Goal: Check status: Verify the current state of an ongoing process or item

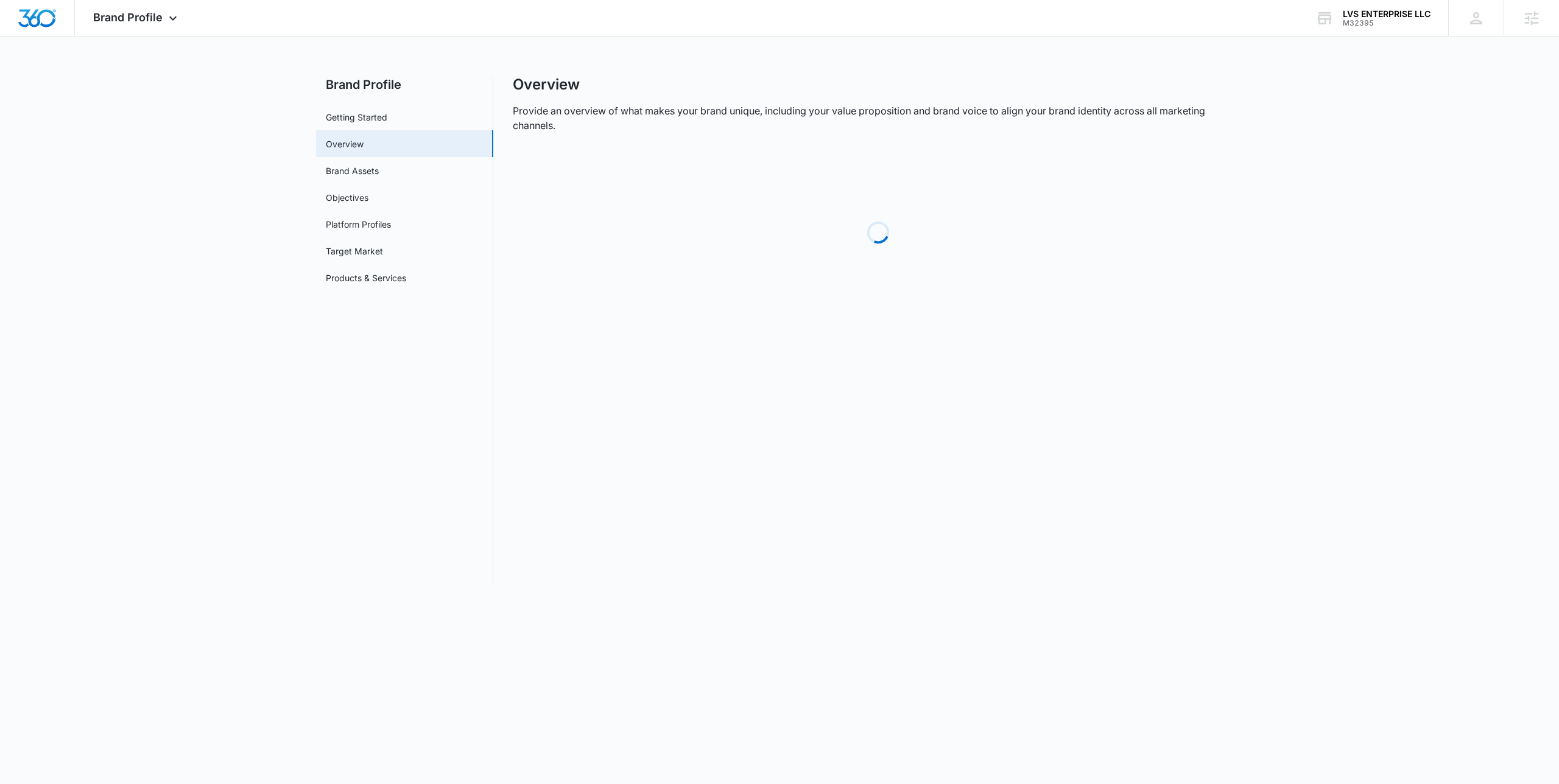
drag, startPoint x: 1373, startPoint y: 19, endPoint x: 1356, endPoint y: 36, distance: 24.0
click at [1373, 19] on div "M32395" at bounding box center [1387, 23] width 88 height 8
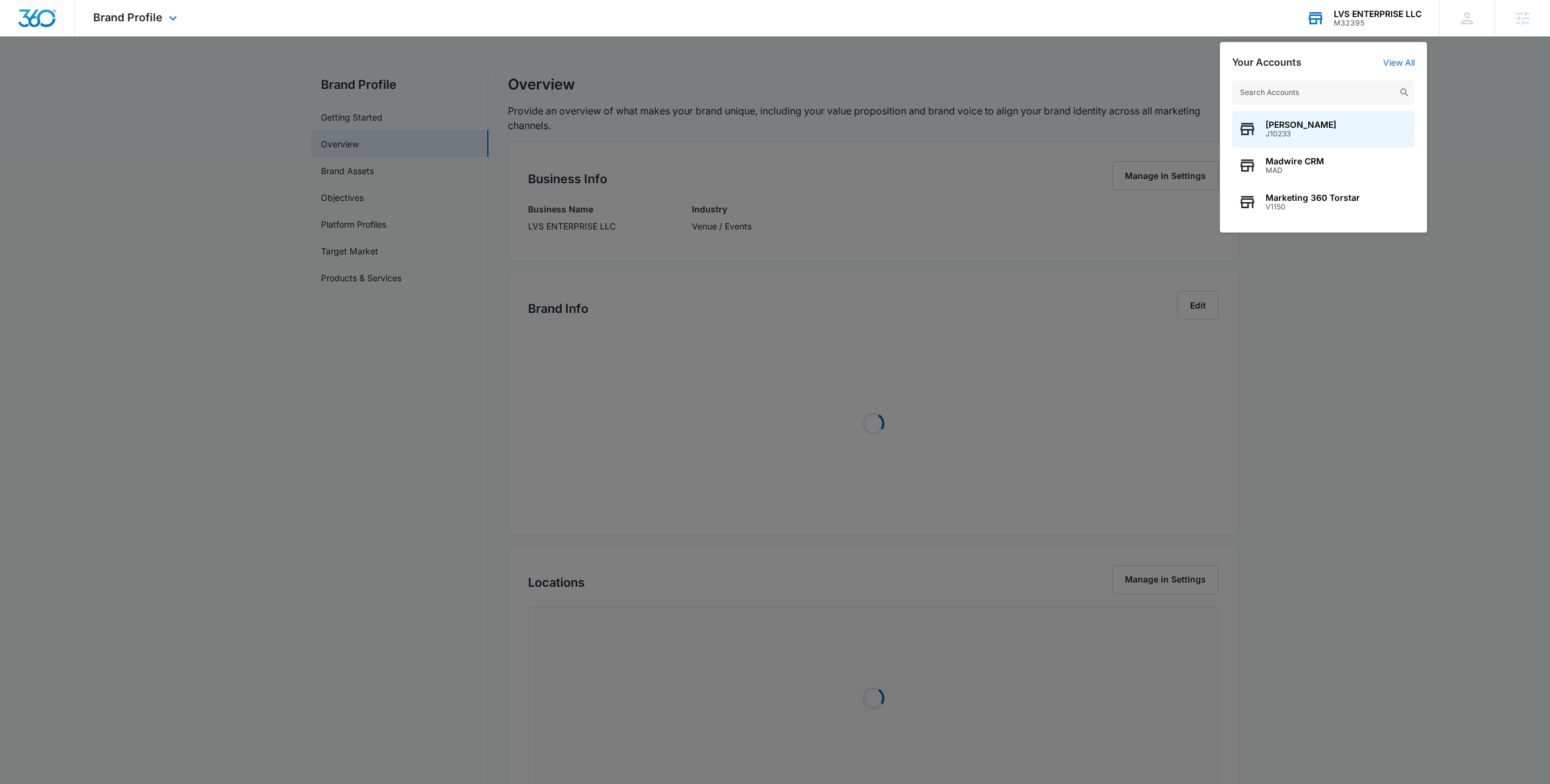
click at [1309, 101] on input "text" at bounding box center [1323, 92] width 183 height 24
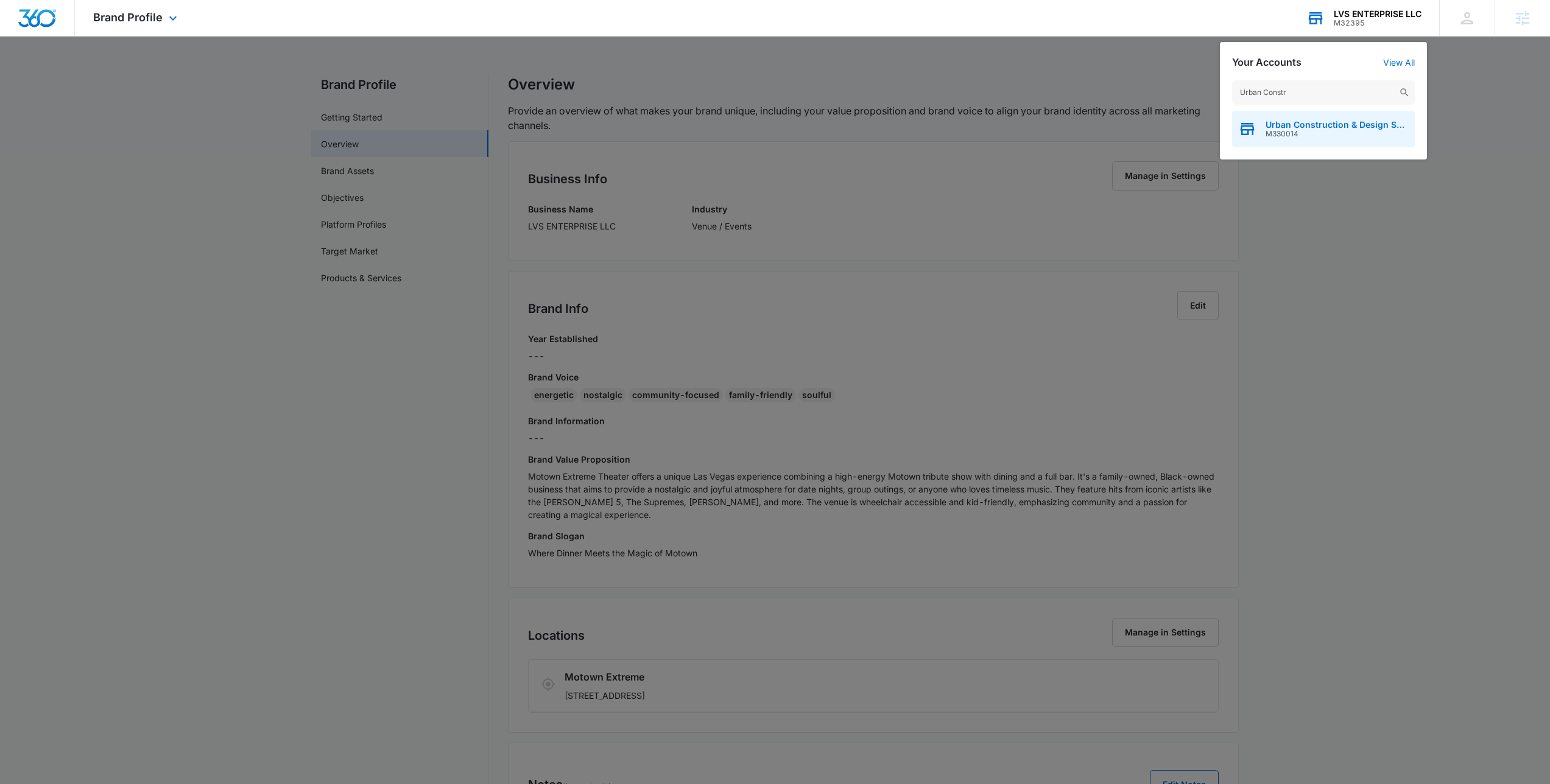
type input "Urban Constr"
click at [1346, 124] on span "Urban Construction & Design Solutions" at bounding box center [1337, 125] width 143 height 10
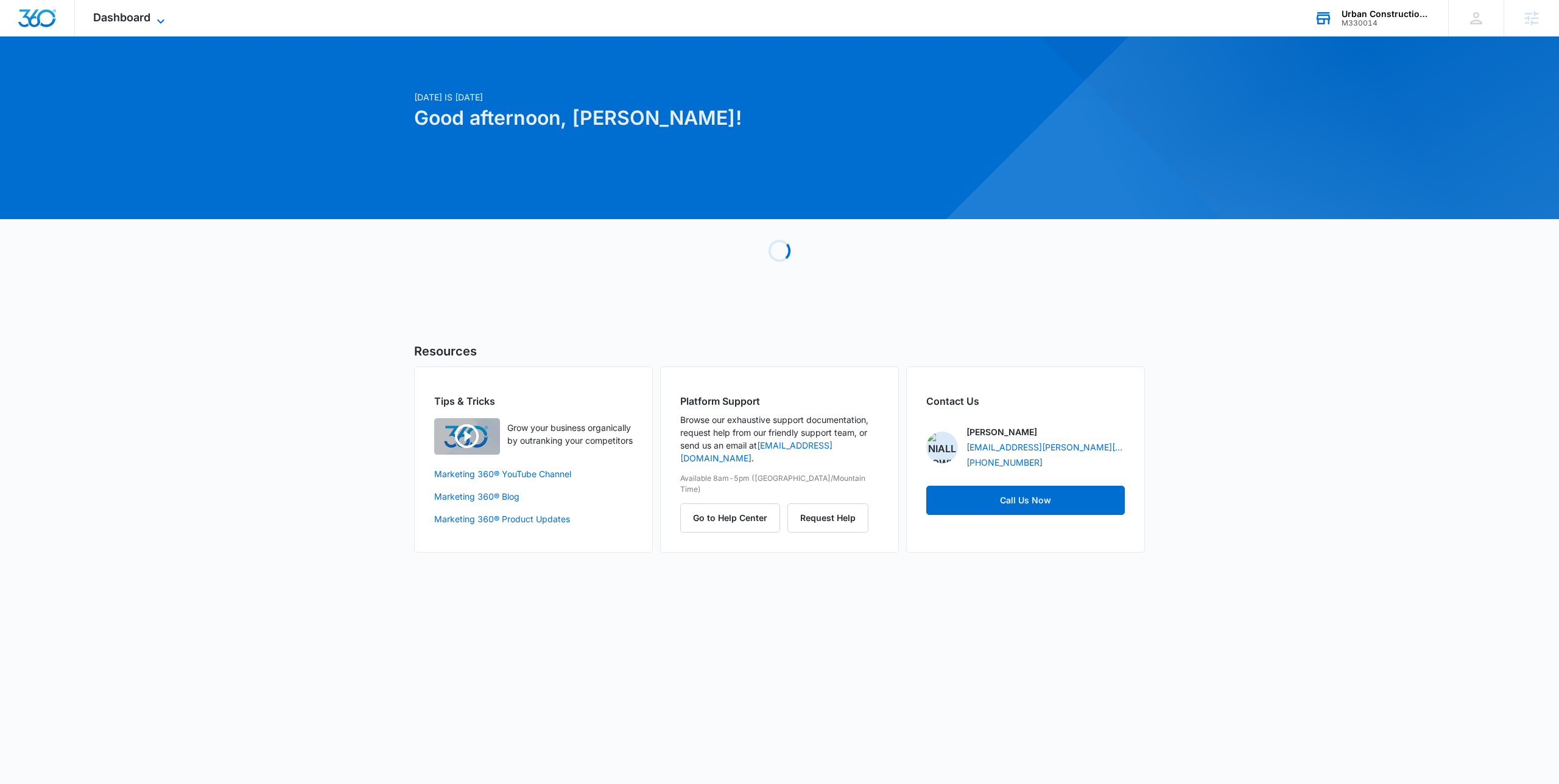
click at [167, 18] on div "Dashboard Apps Reputation Websites Forms CRM Email Social Shop Payments POS Con…" at bounding box center [130, 18] width 112 height 36
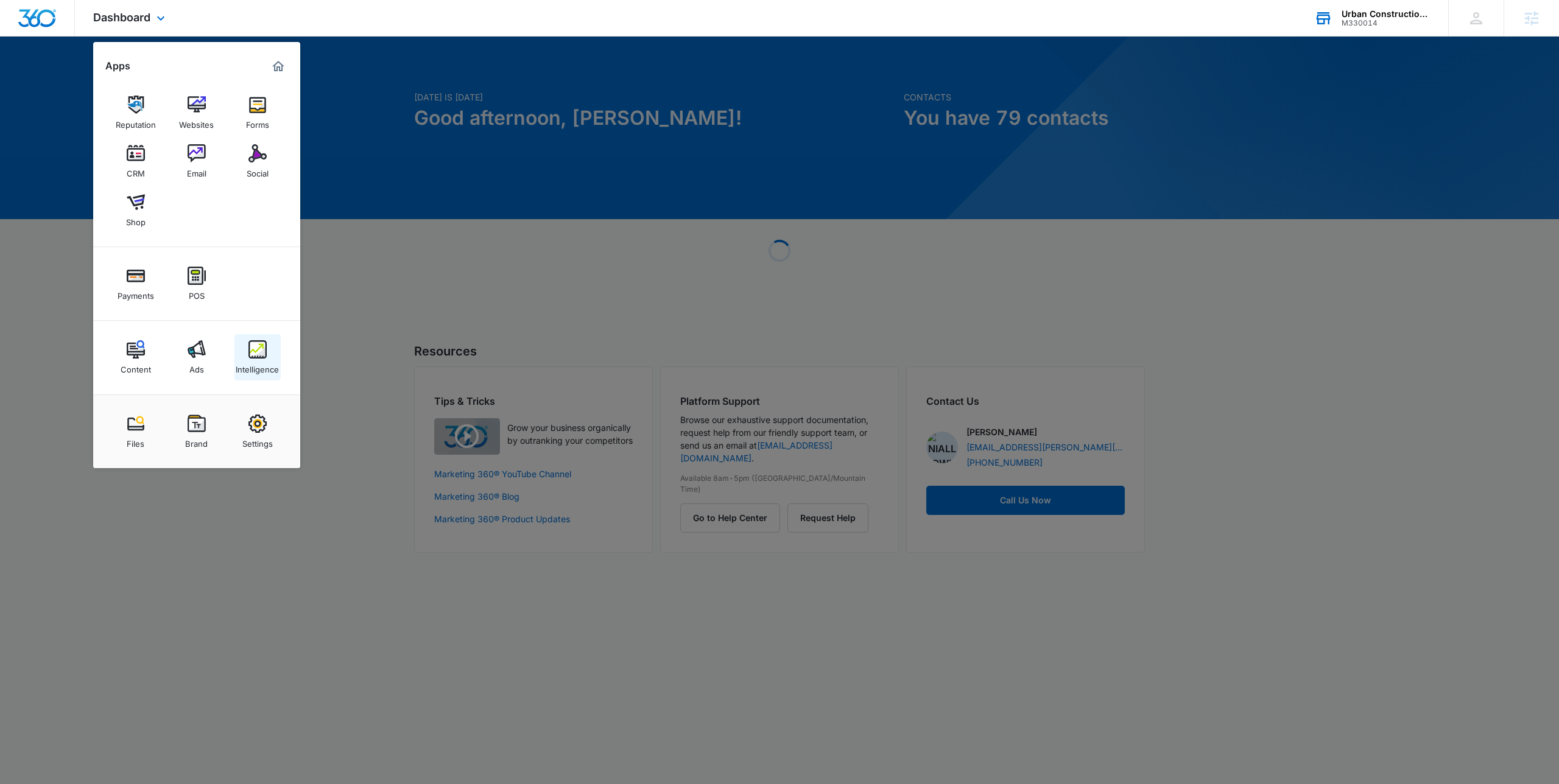
click at [250, 343] on img at bounding box center [257, 349] width 18 height 18
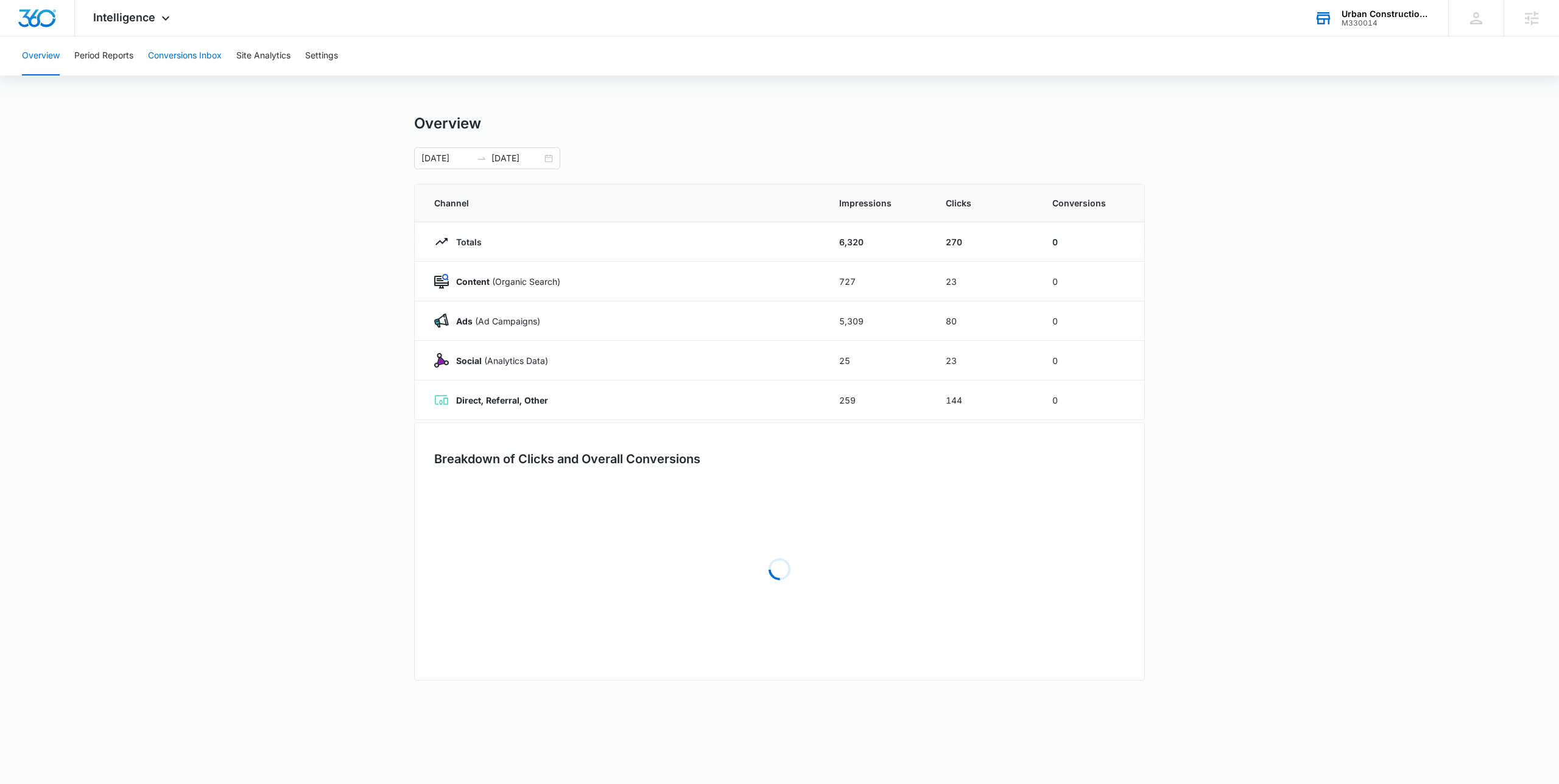
click at [177, 68] on button "Conversions Inbox" at bounding box center [185, 56] width 74 height 39
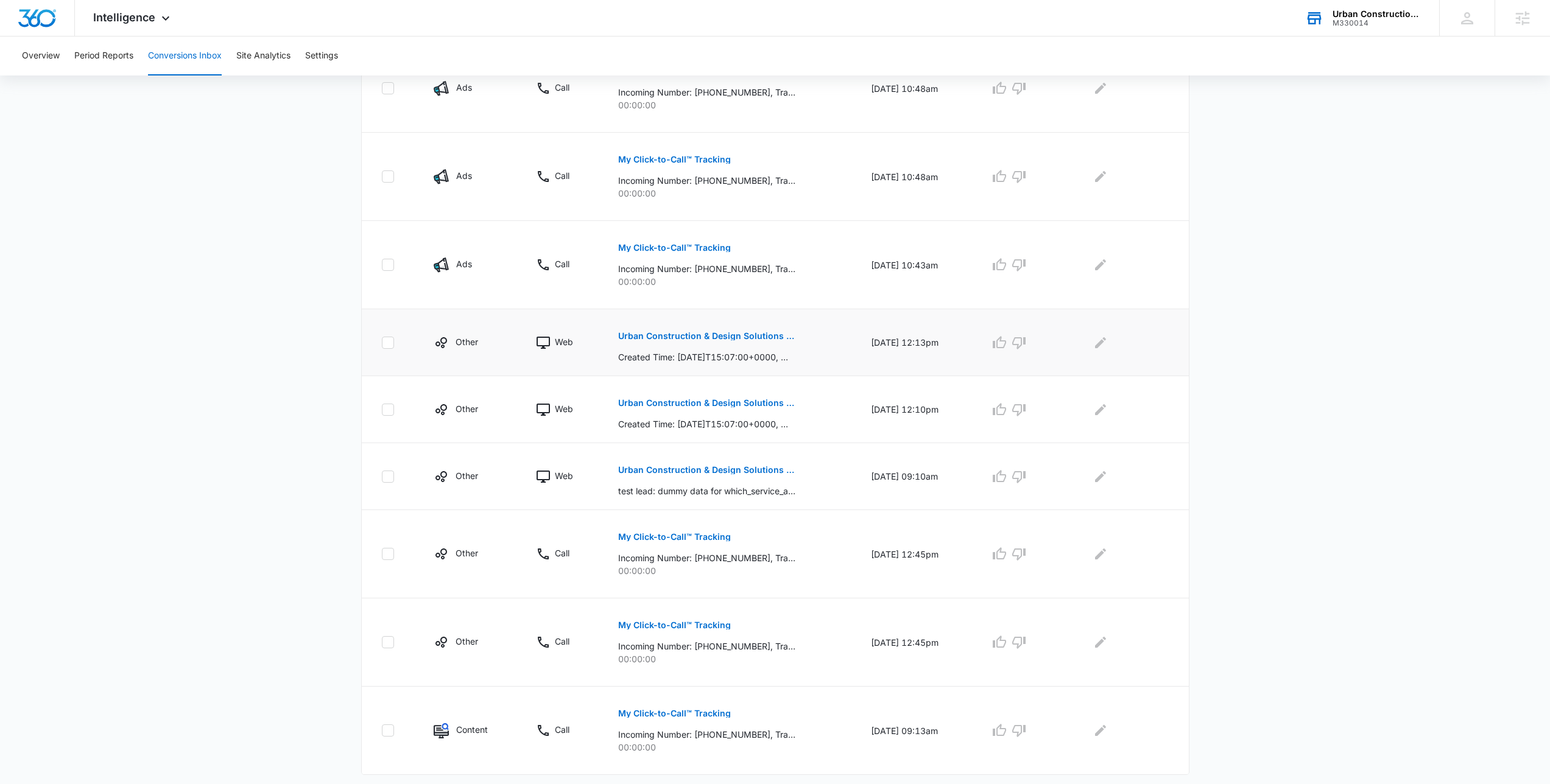
scroll to position [435, 0]
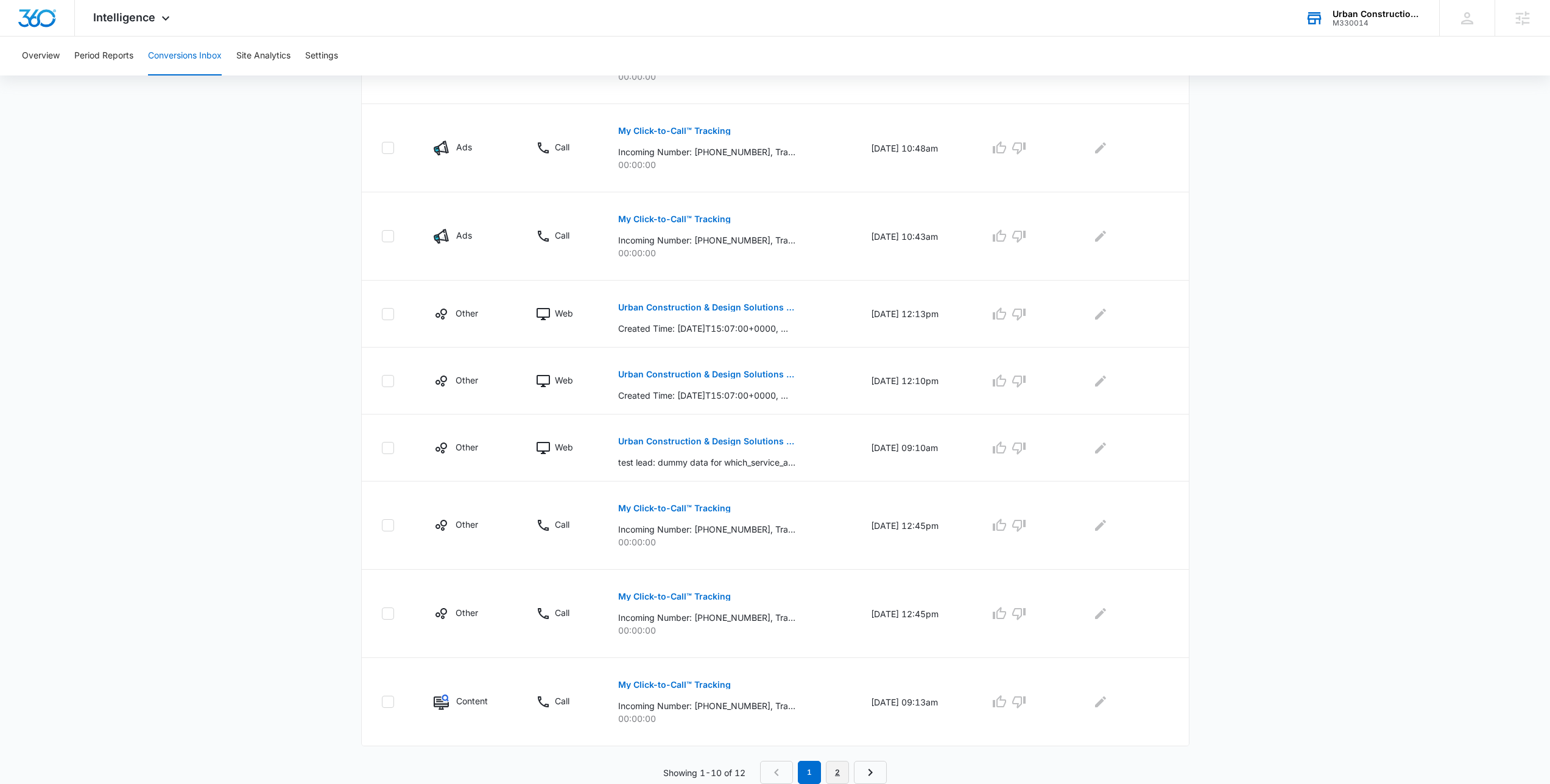
click at [836, 776] on link "2" at bounding box center [837, 772] width 23 height 23
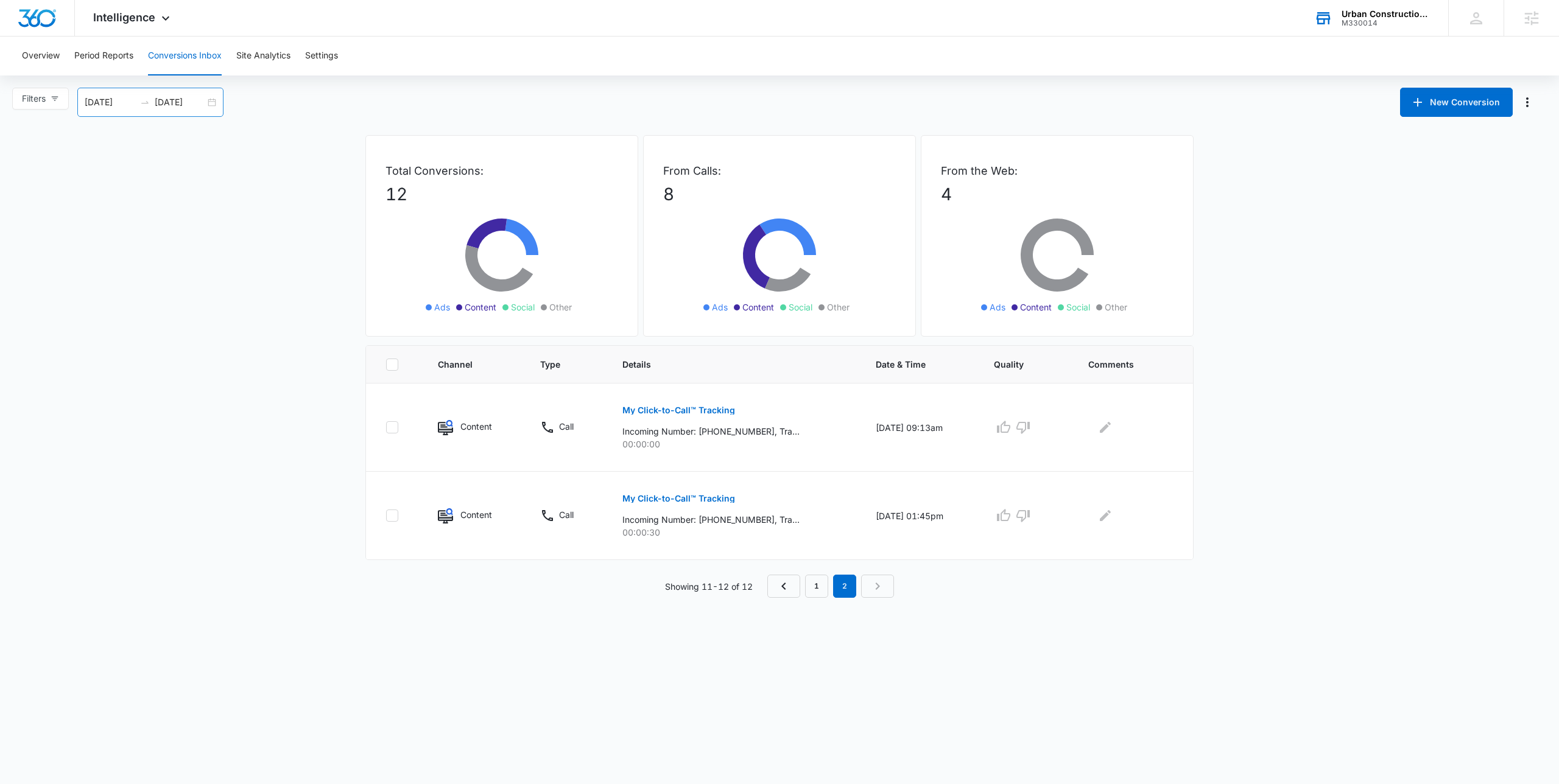
click at [220, 97] on div "[DATE] [DATE]" at bounding box center [151, 103] width 146 height 29
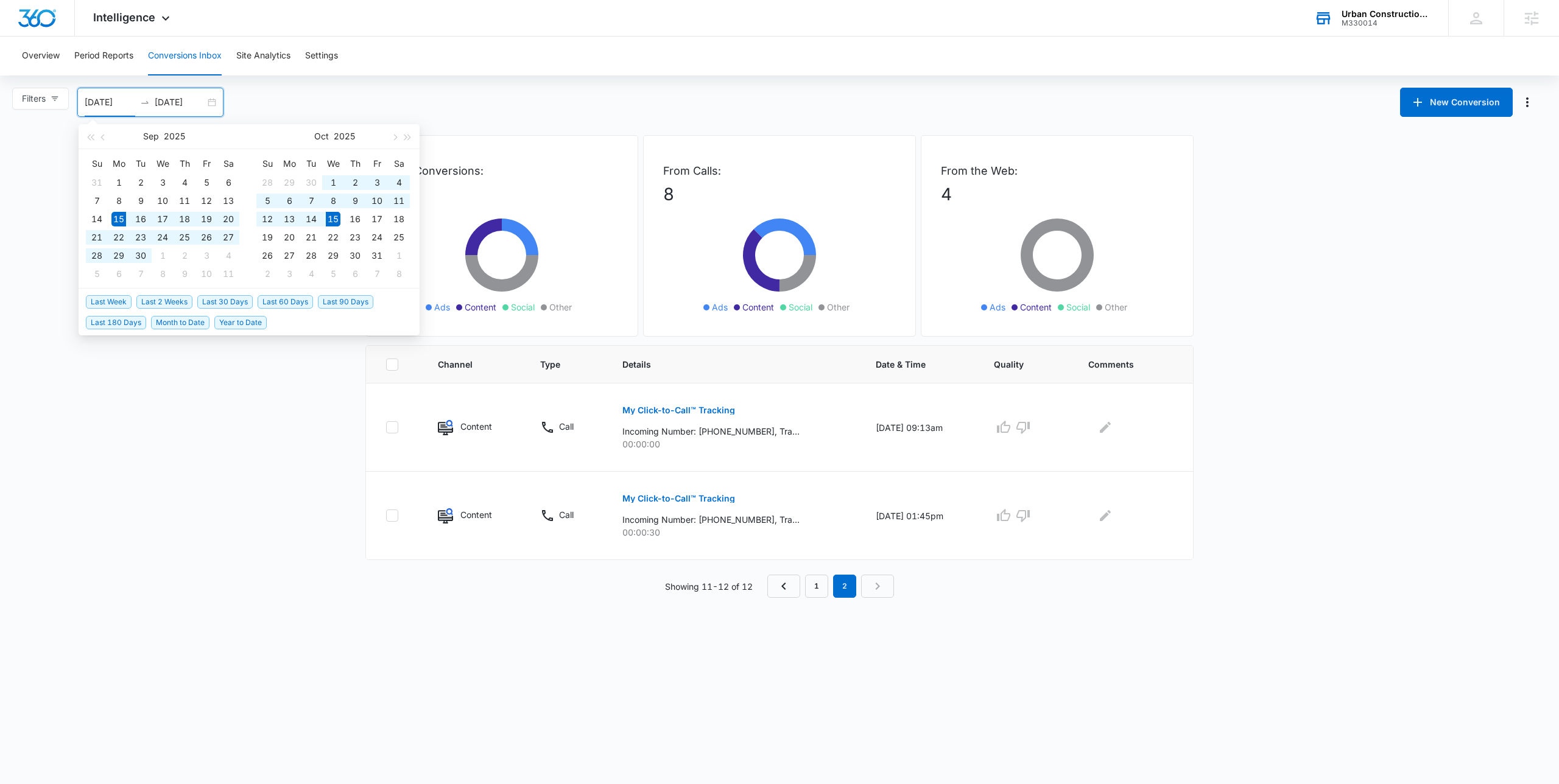
click at [208, 103] on div "[DATE] [DATE]" at bounding box center [151, 103] width 146 height 29
click at [273, 297] on span "Last 60 Days" at bounding box center [285, 301] width 55 height 13
type input "[DATE]"
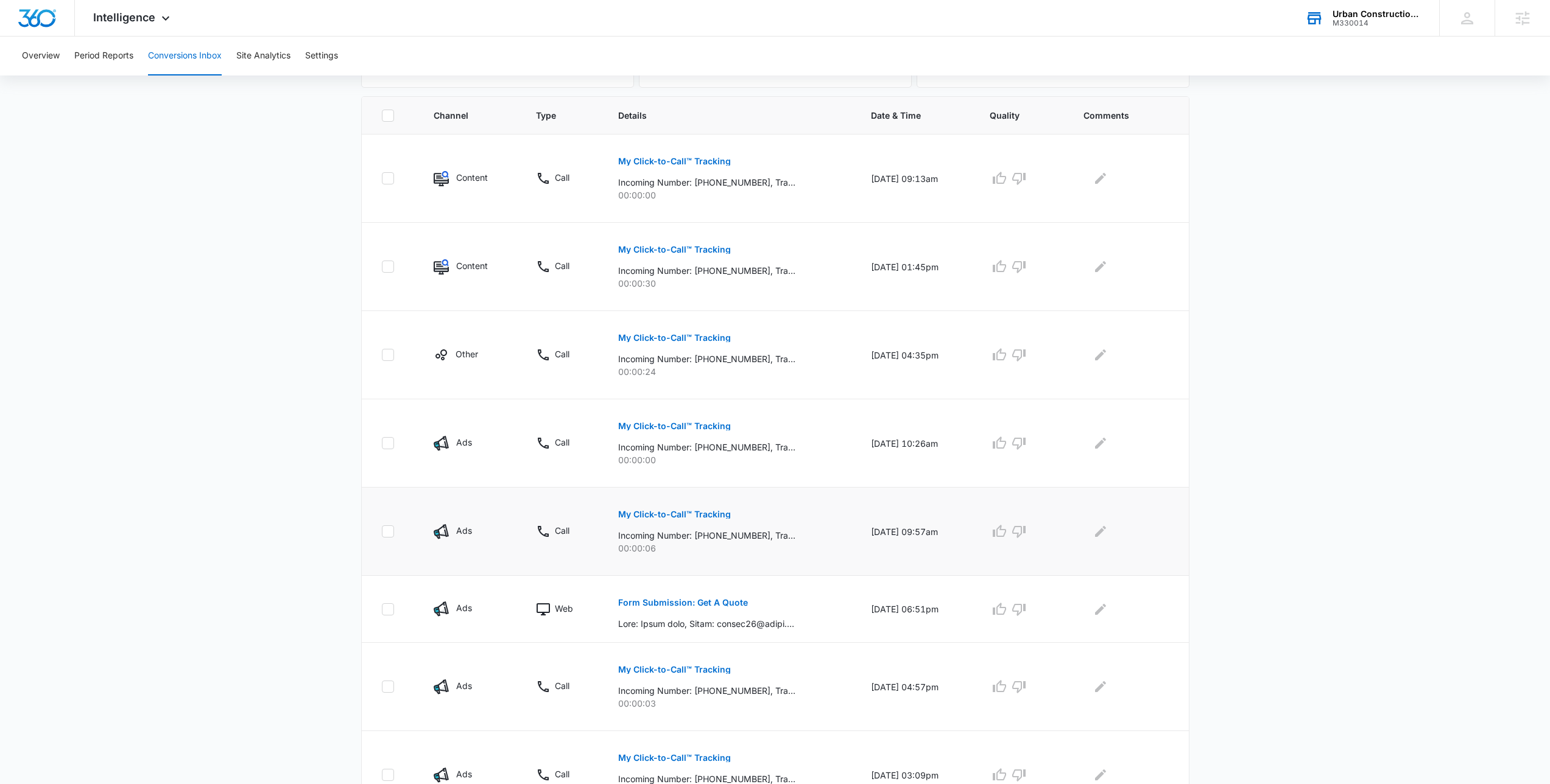
scroll to position [499, 0]
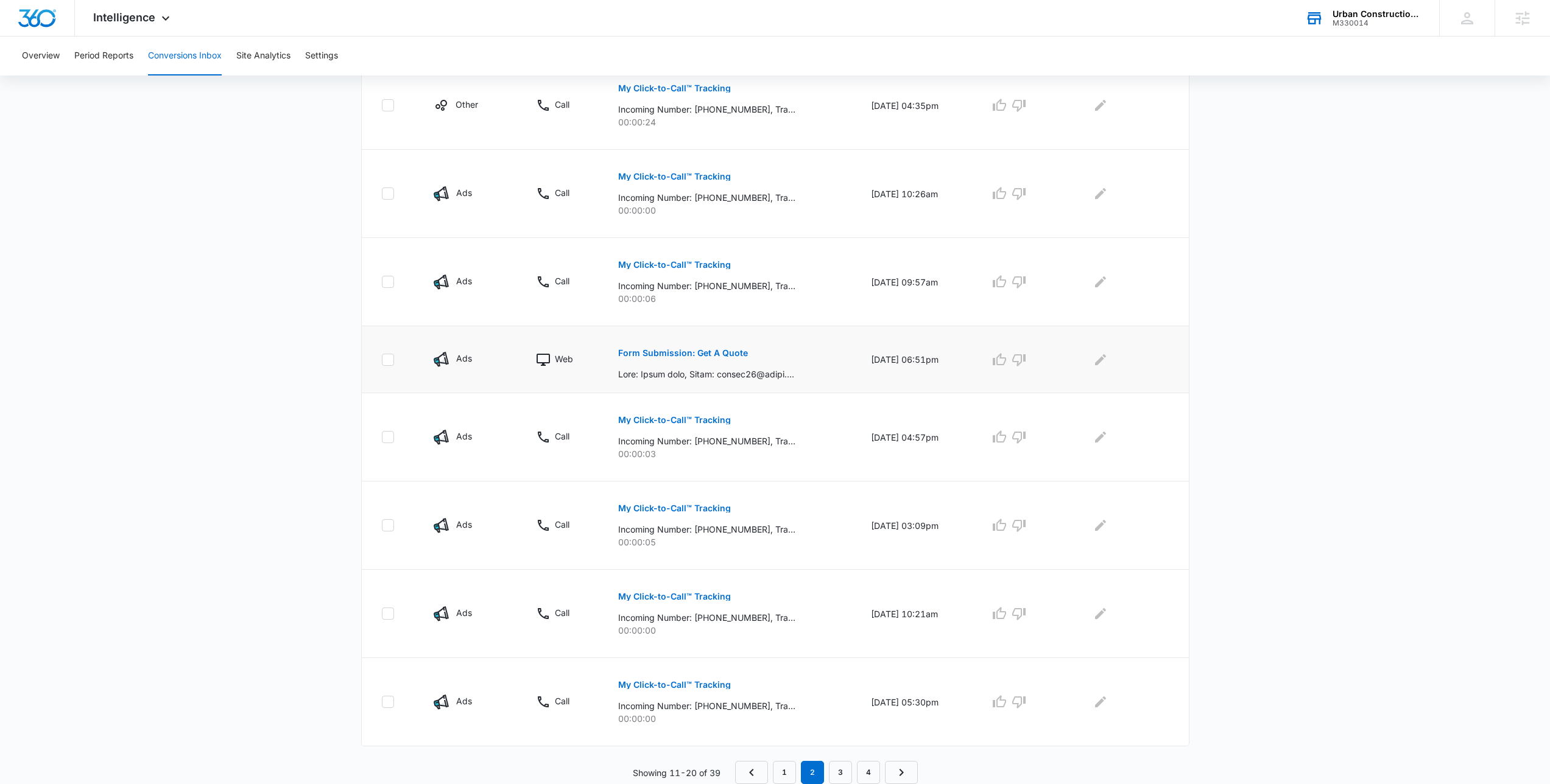
click at [679, 349] on p "Form Submission: Get A Quote" at bounding box center [683, 353] width 130 height 8
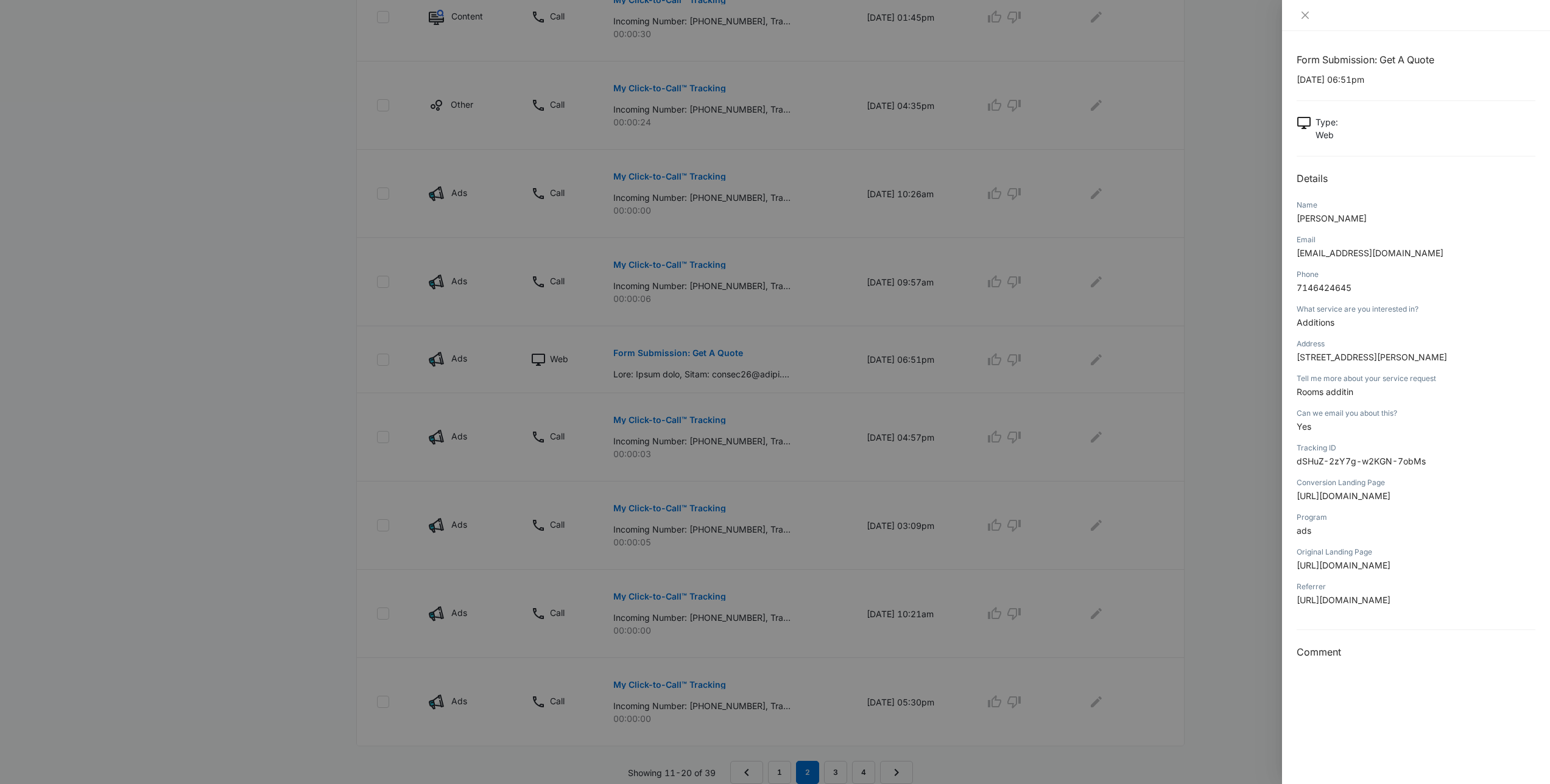
click at [834, 202] on div at bounding box center [775, 392] width 1550 height 784
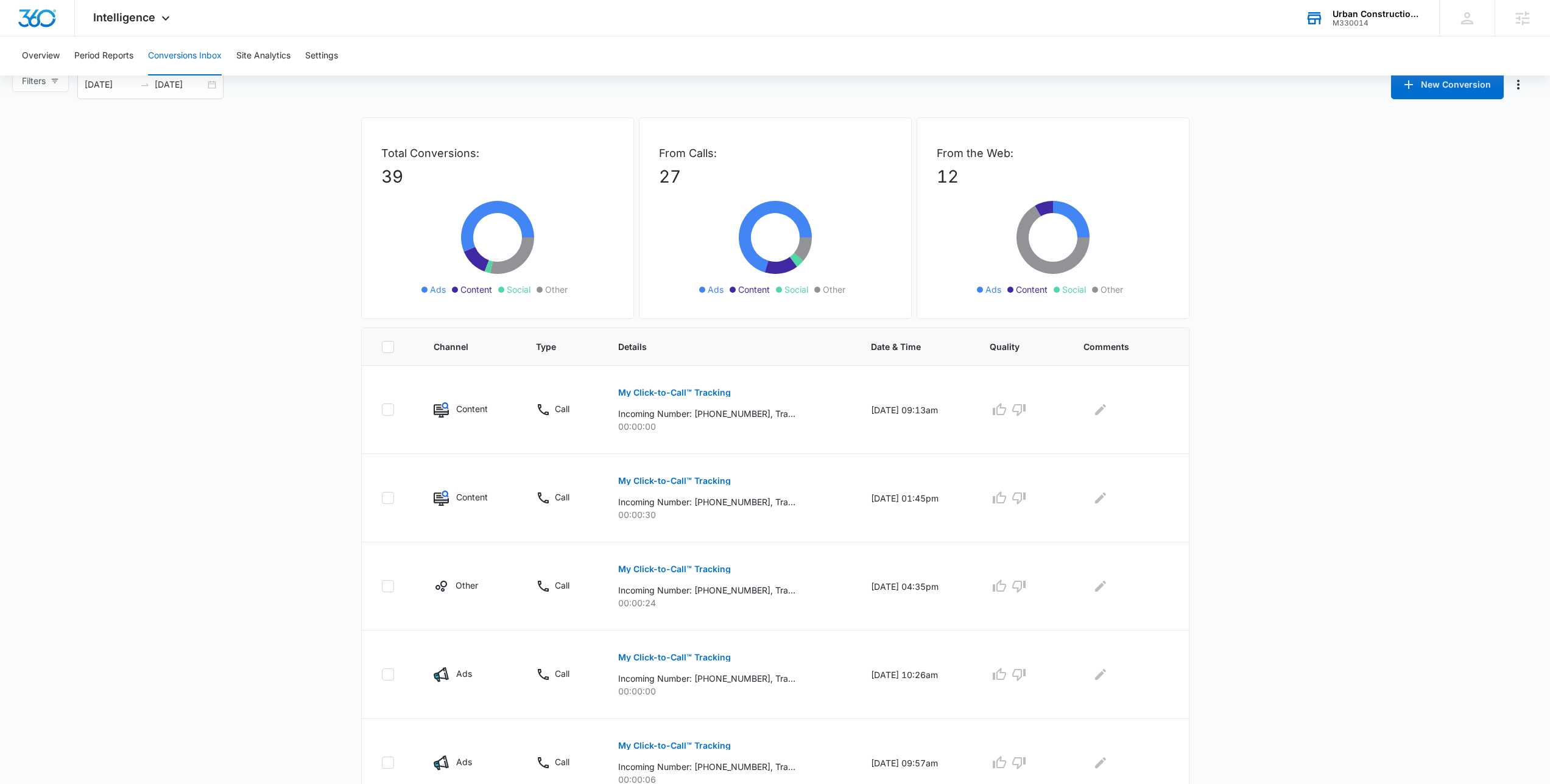
scroll to position [0, 0]
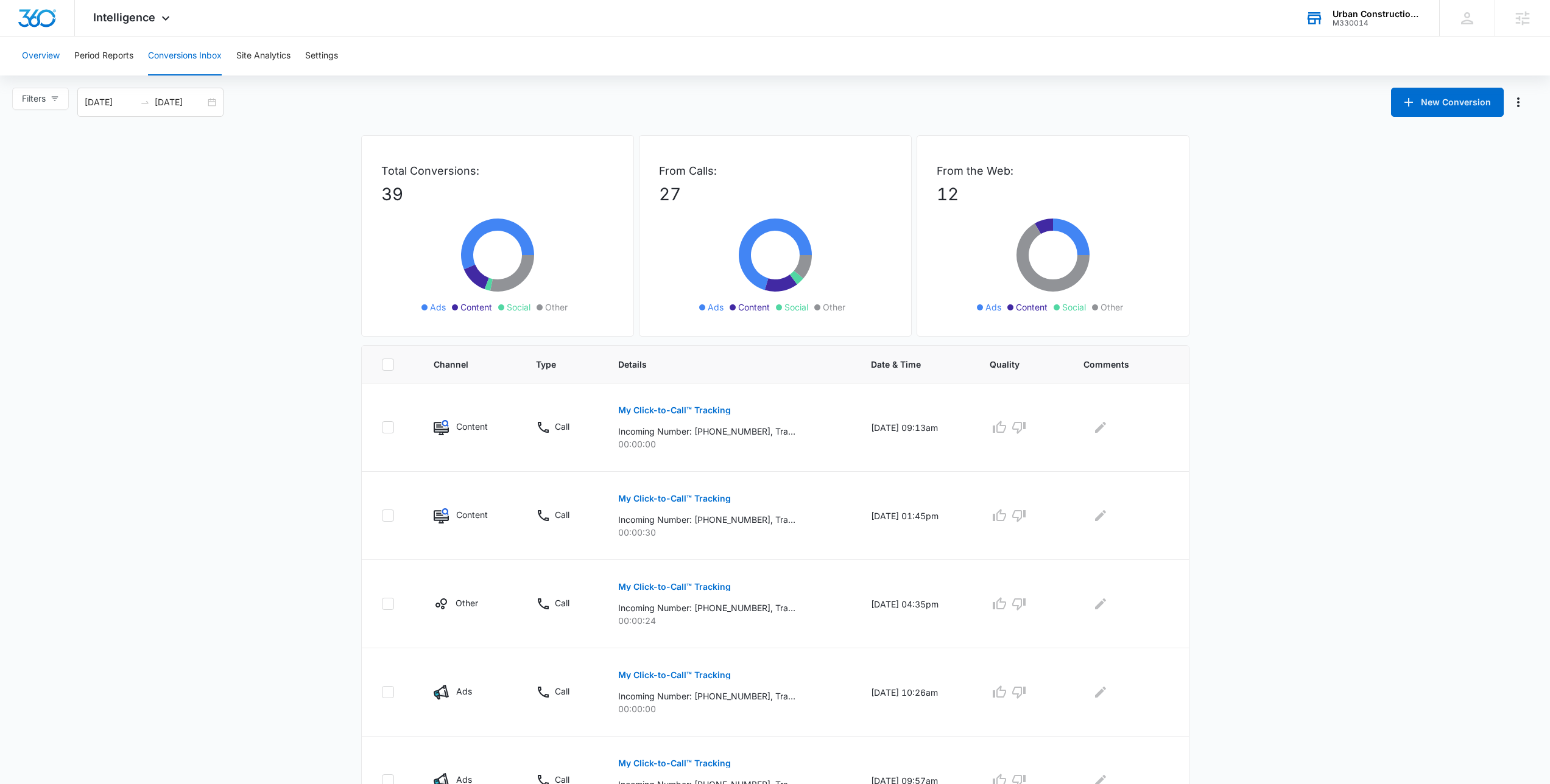
click at [49, 55] on button "Overview" at bounding box center [40, 56] width 38 height 39
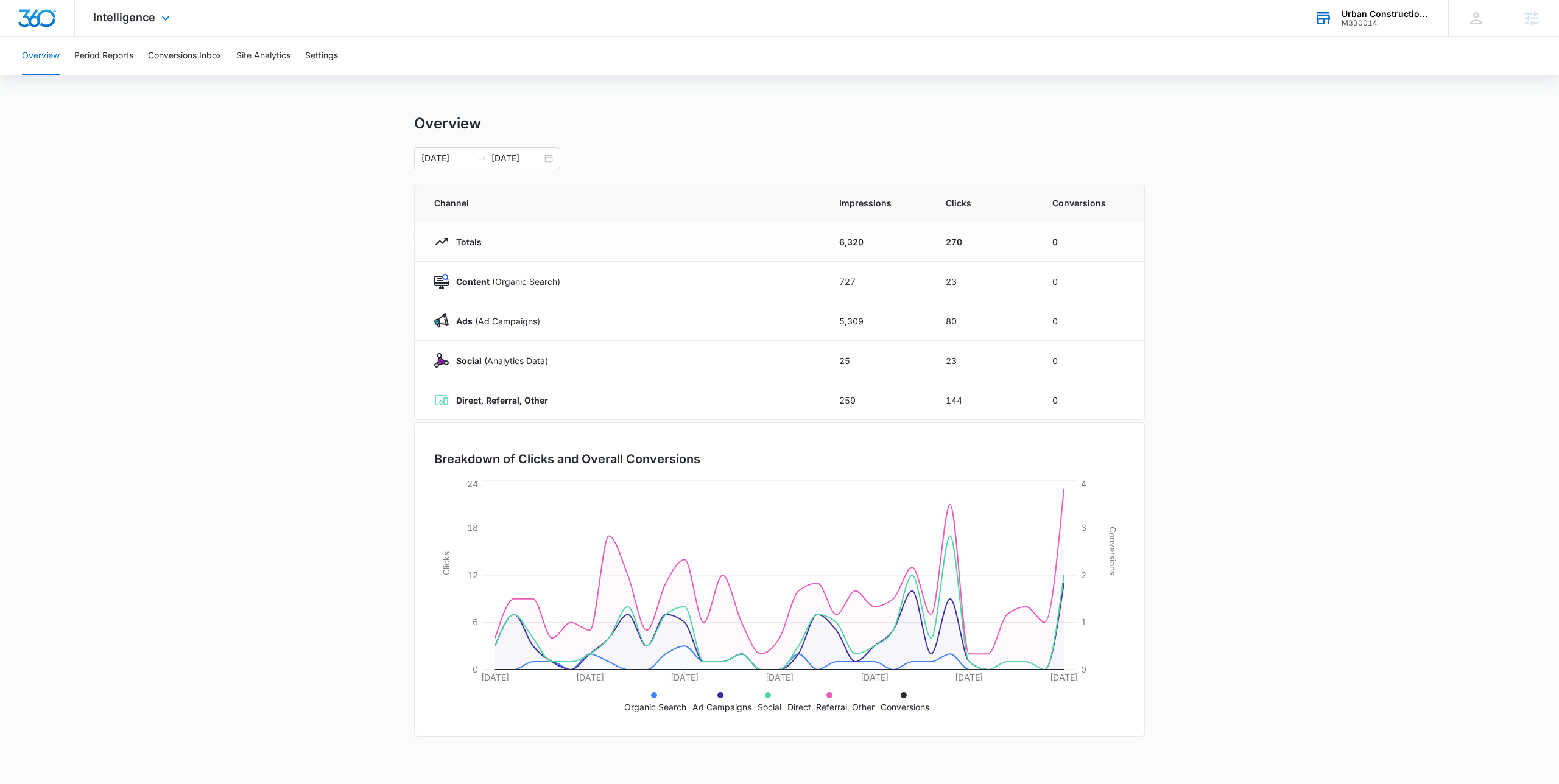
click at [132, 24] on div "Intelligence Apps Reputation Websites Forms CRM Email Social Shop Payments POS …" at bounding box center [133, 18] width 116 height 36
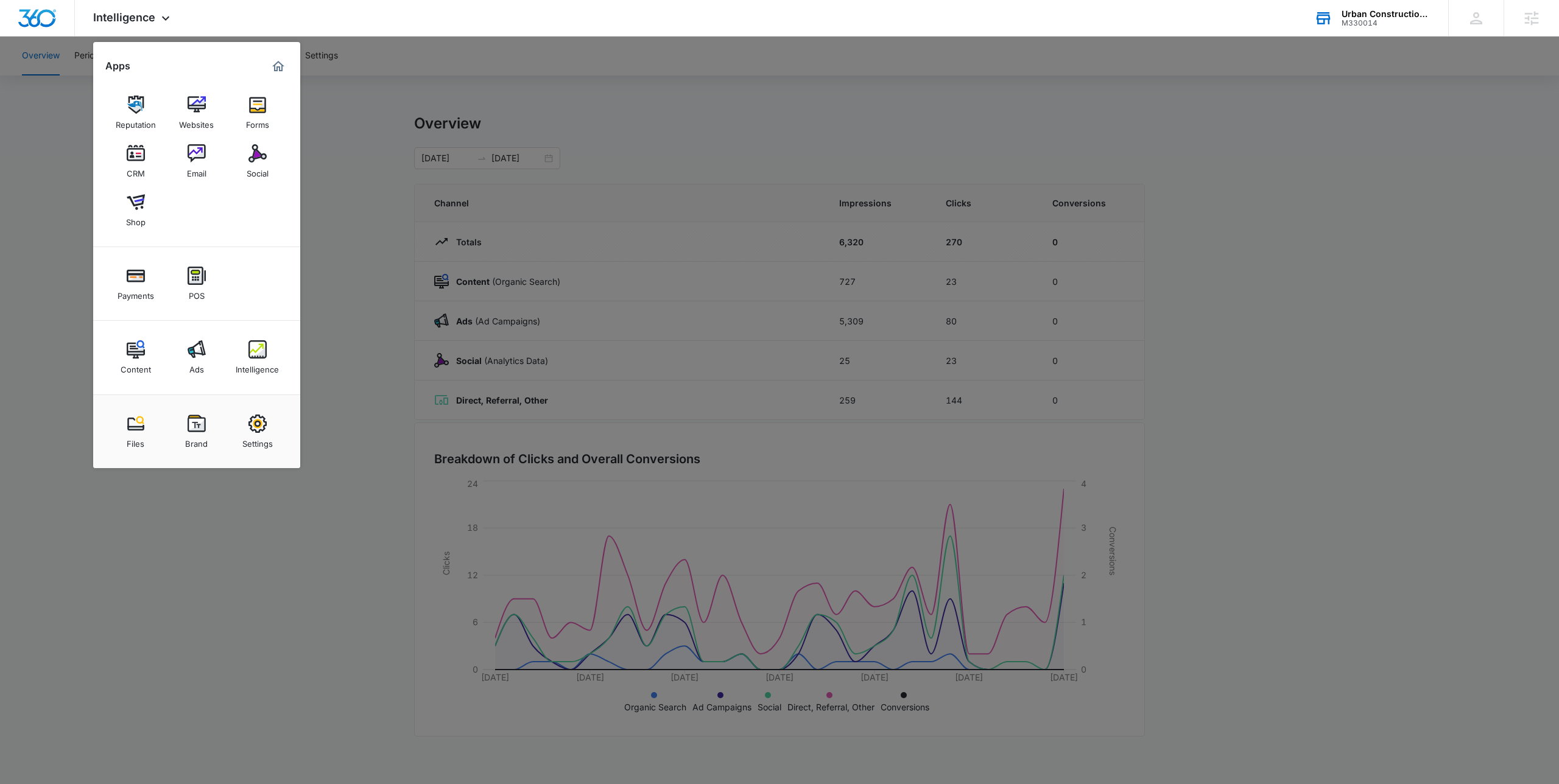
click at [549, 180] on div at bounding box center [779, 392] width 1559 height 784
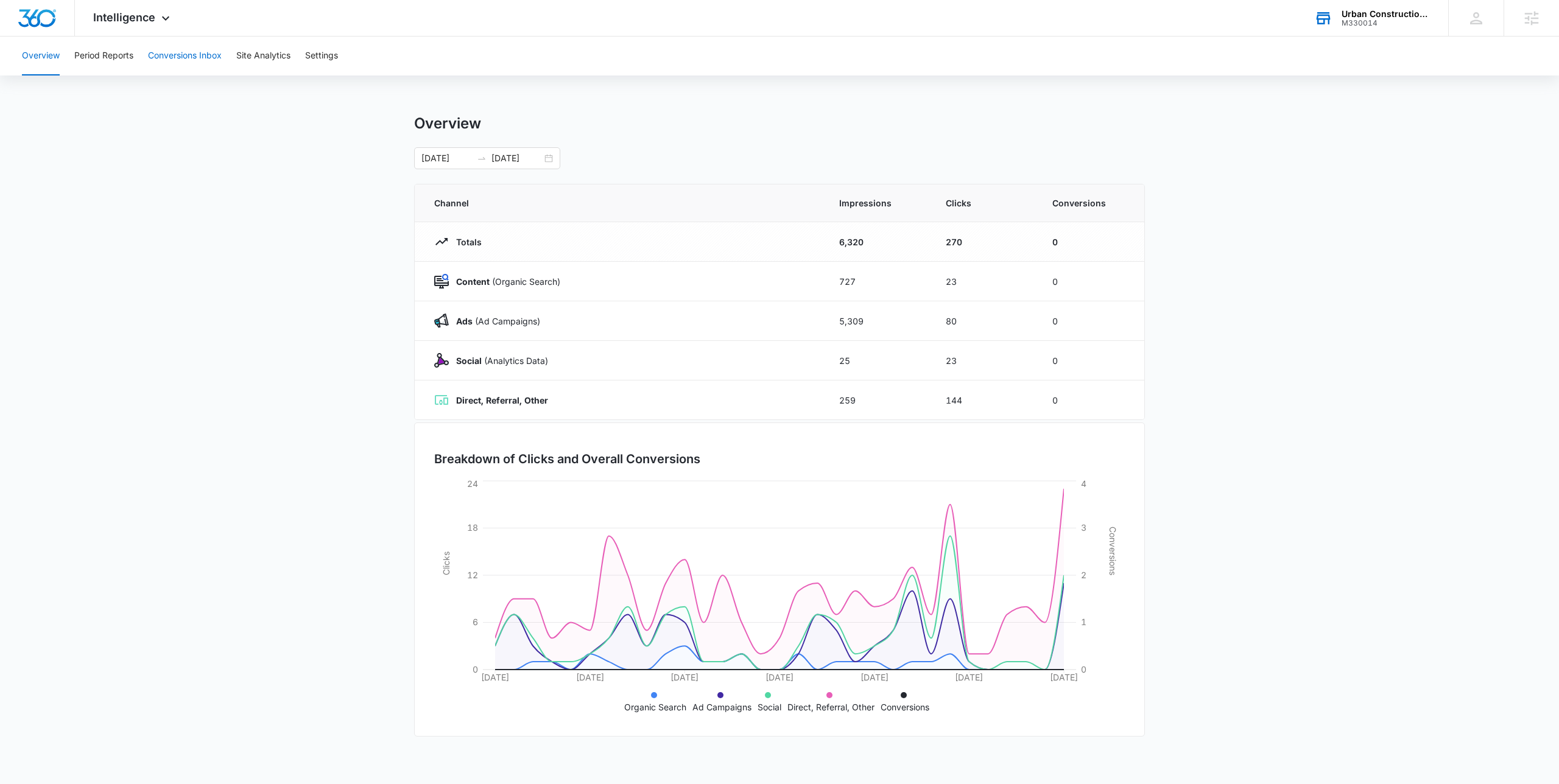
click at [197, 64] on button "Conversions Inbox" at bounding box center [185, 56] width 74 height 39
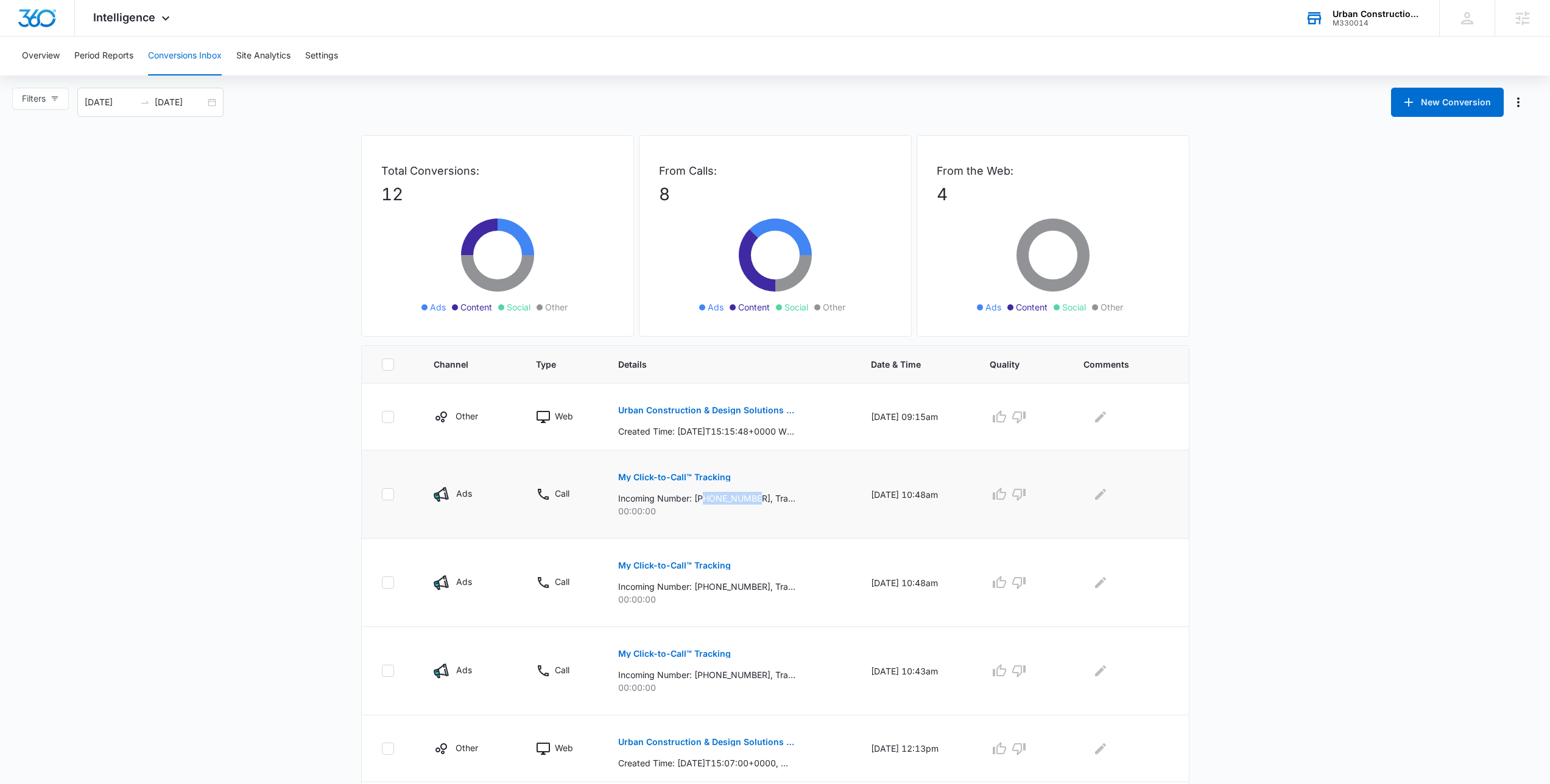
drag, startPoint x: 755, startPoint y: 501, endPoint x: 700, endPoint y: 504, distance: 55.1
click at [700, 504] on p "Incoming Number: [PHONE_NUMBER], Tracking Number: [PHONE_NUMBER], Ring To: [PHO…" at bounding box center [707, 498] width 177 height 13
copy p "5598178577"
click at [1318, 441] on main "Filters [DATE] [DATE] New Conversion Total Conversions: 12 Ads Content Social O…" at bounding box center [775, 654] width 1550 height 1131
